Goal: Navigation & Orientation: Find specific page/section

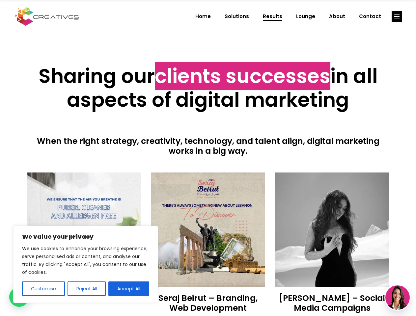
click at [208, 158] on div at bounding box center [208, 164] width 363 height 16
click at [43, 289] on button "Customise" at bounding box center [43, 289] width 43 height 15
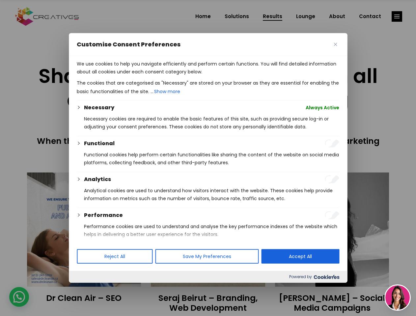
click at [86, 76] on p "We use cookies to help you navigate efficiently and perform certain functions. …" at bounding box center [208, 68] width 263 height 16
click at [129, 283] on div "Customise Consent Preferences We use cookies to help you navigate efficiently a…" at bounding box center [208, 158] width 278 height 250
click at [397, 16] on div at bounding box center [208, 158] width 416 height 316
click at [398, 298] on img at bounding box center [398, 298] width 24 height 24
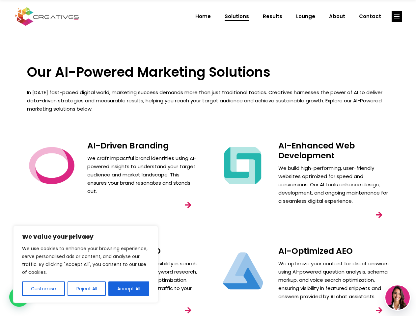
click at [208, 158] on div "AI-Enhanced Web Development We build high-performing, user-friendly websites op…" at bounding box center [303, 188] width 191 height 105
click at [43, 289] on button "Customise" at bounding box center [43, 289] width 43 height 15
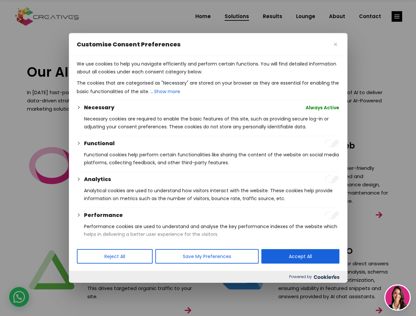
click at [86, 76] on p "We use cookies to help you navigate efficiently and perform certain functions. …" at bounding box center [208, 68] width 263 height 16
click at [129, 283] on div "Customise Consent Preferences We use cookies to help you navigate efficiently a…" at bounding box center [208, 158] width 278 height 250
click at [397, 16] on div at bounding box center [208, 158] width 416 height 316
click at [398, 298] on img at bounding box center [398, 298] width 24 height 24
